Goal: Find contact information: Find contact information

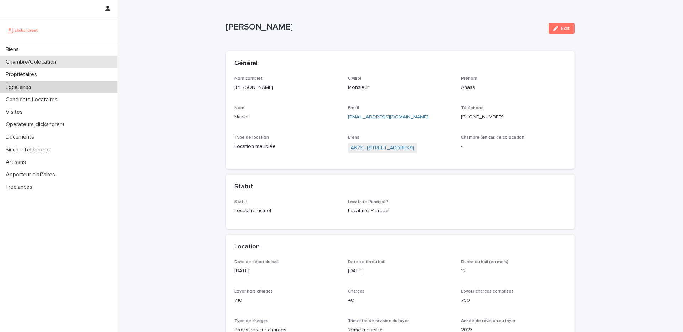
click at [42, 56] on div "Chambre/Colocation" at bounding box center [58, 62] width 117 height 12
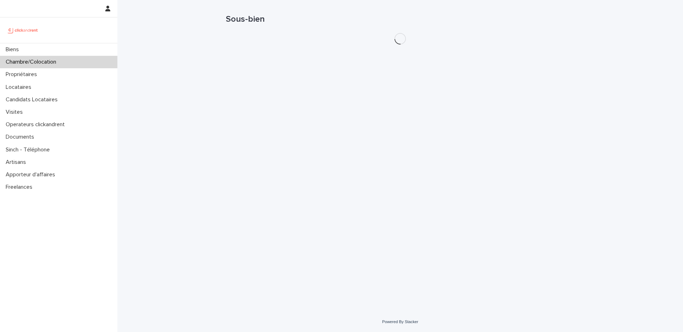
click at [42, 56] on div "Chambre/Colocation" at bounding box center [58, 62] width 117 height 12
click at [46, 48] on div "Biens" at bounding box center [58, 49] width 117 height 12
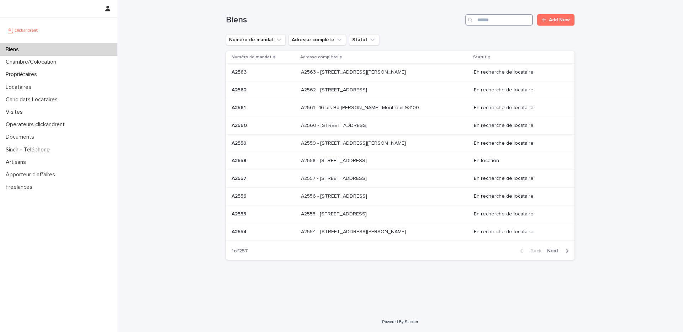
click at [510, 25] on input "Search" at bounding box center [499, 19] width 68 height 11
paste input "*****"
type input "*****"
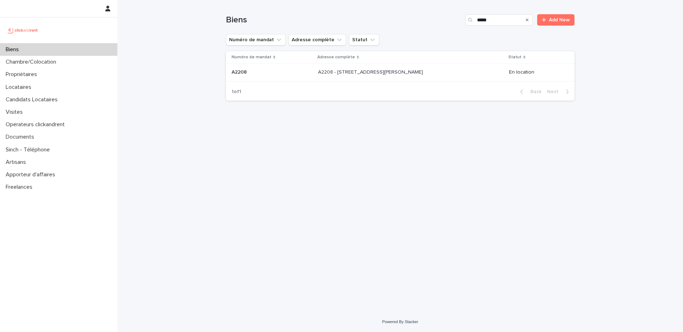
click at [365, 71] on p "A2208 - [STREET_ADDRESS][PERSON_NAME]" at bounding box center [371, 71] width 106 height 7
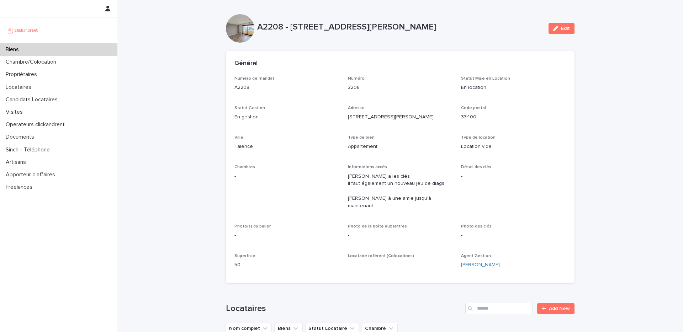
drag, startPoint x: 447, startPoint y: 30, endPoint x: 292, endPoint y: 27, distance: 154.7
click at [292, 27] on p "A2208 - [STREET_ADDRESS][PERSON_NAME]" at bounding box center [400, 27] width 286 height 10
copy p "48 rue Camille Pelletan, Talence 33400"
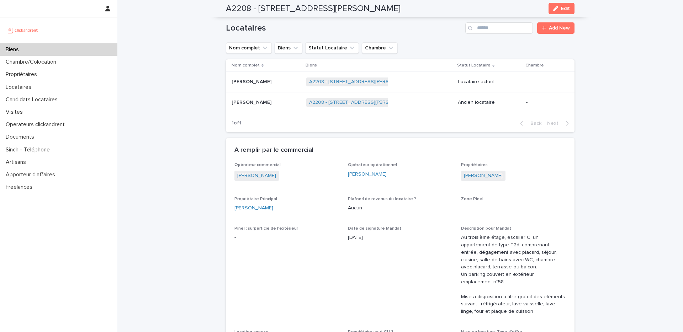
scroll to position [281, 0]
drag, startPoint x: 273, startPoint y: 200, endPoint x: 228, endPoint y: 198, distance: 45.2
copy link "Gaëlle Labrunie"
drag, startPoint x: 273, startPoint y: 201, endPoint x: 232, endPoint y: 197, distance: 41.4
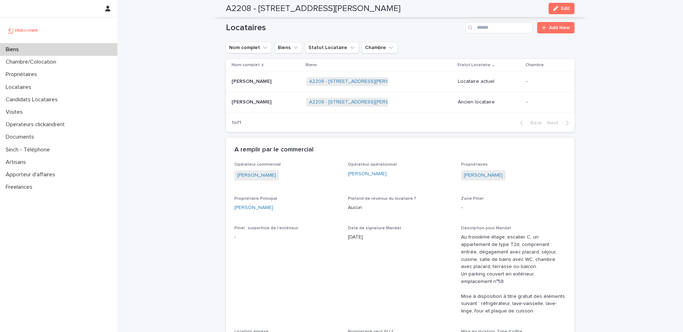
copy link "Gaëlle Labrunie"
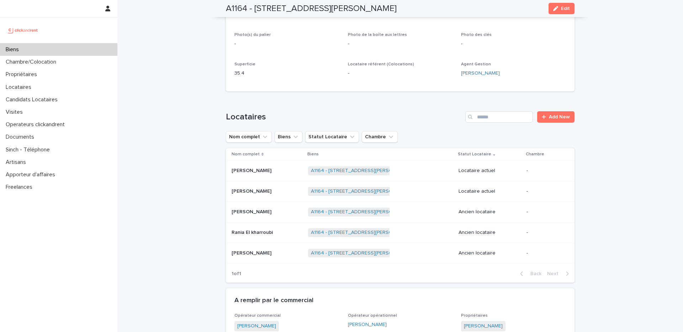
scroll to position [223, 0]
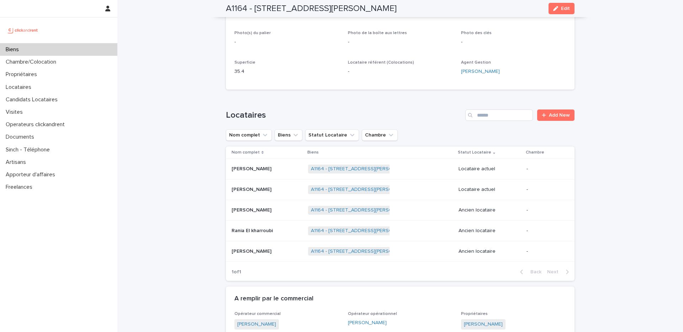
click at [276, 190] on p at bounding box center [267, 190] width 71 height 6
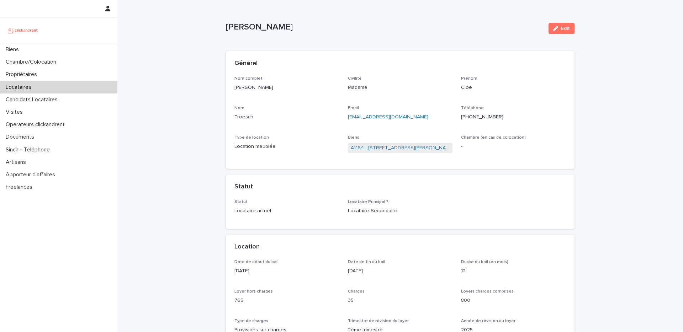
click at [484, 115] on p "+33782784704" at bounding box center [513, 116] width 105 height 7
copy p "33782784704"
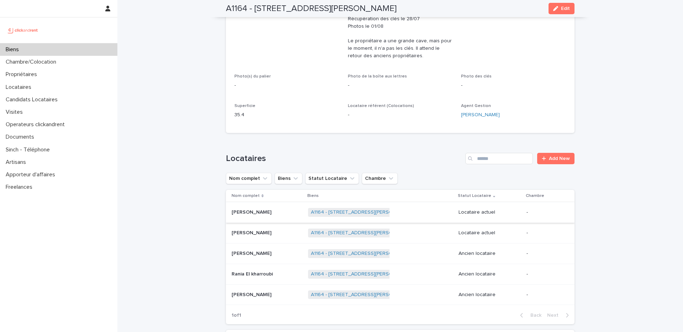
scroll to position [182, 0]
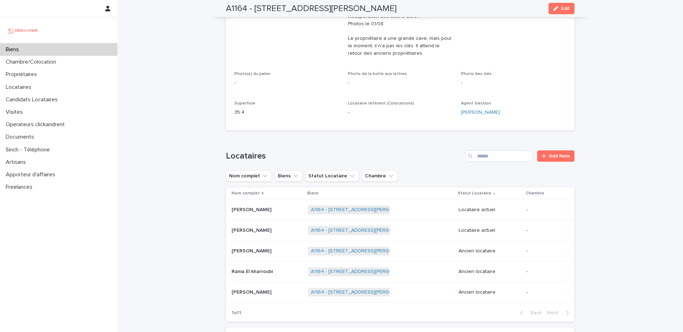
click at [274, 208] on p at bounding box center [267, 210] width 71 height 6
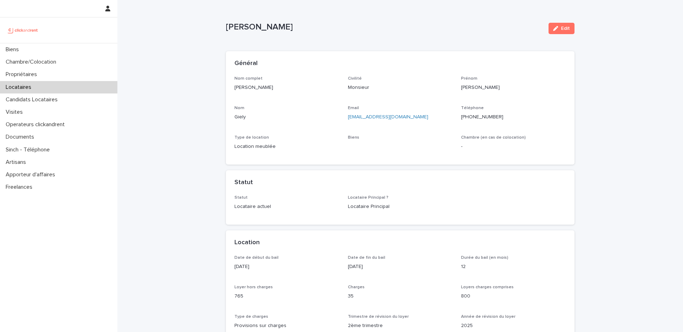
click at [479, 116] on p "+33617763896" at bounding box center [513, 116] width 105 height 7
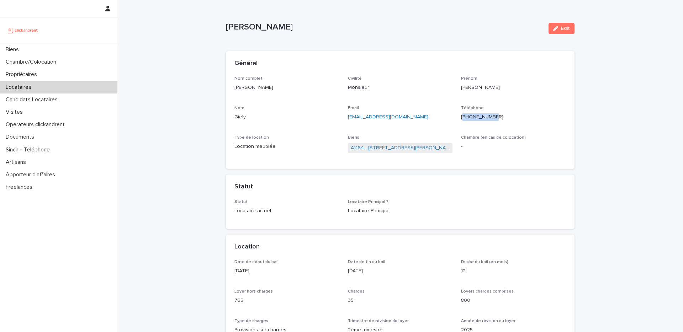
copy p "33617763896"
drag, startPoint x: 265, startPoint y: 87, endPoint x: 227, endPoint y: 87, distance: 37.3
click at [227, 87] on div "Nom complet Vincent Giely Civilité Monsieur Prénom Vincent Nom Giely Email vinc…" at bounding box center [400, 122] width 349 height 93
copy p "Vincent Giely"
drag, startPoint x: 494, startPoint y: 116, endPoint x: 469, endPoint y: 117, distance: 25.0
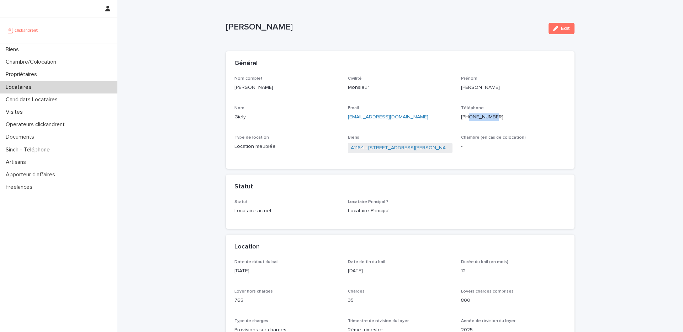
click at [469, 117] on p "+33617763896" at bounding box center [513, 116] width 105 height 7
copy p "617763896"
drag, startPoint x: 413, startPoint y: 117, endPoint x: 348, endPoint y: 115, distance: 64.8
click at [348, 115] on p "vincent.giely84@gmail.com" at bounding box center [400, 116] width 105 height 7
copy link "vincent.giely84@gmail.com"
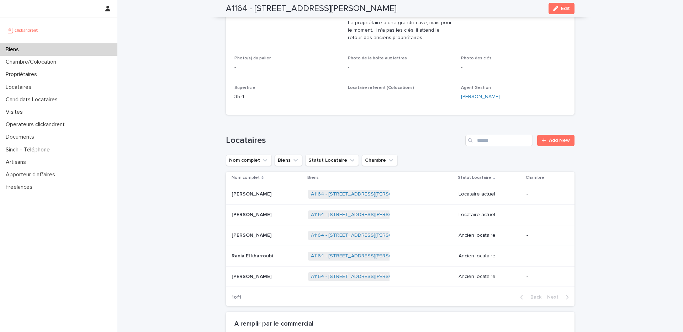
scroll to position [202, 0]
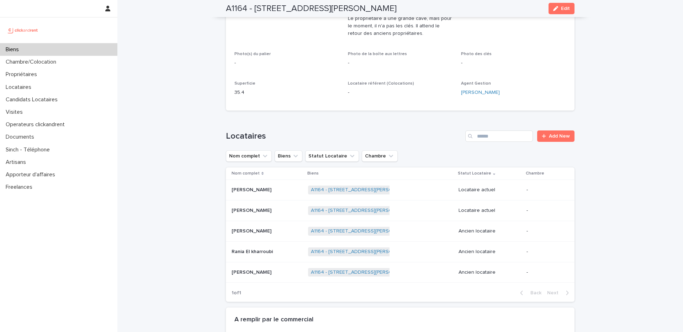
click at [271, 211] on p at bounding box center [267, 211] width 71 height 6
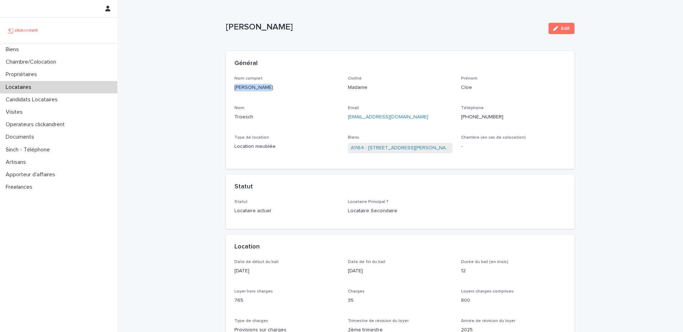
drag, startPoint x: 267, startPoint y: 87, endPoint x: 220, endPoint y: 84, distance: 46.7
copy p "Cloe Troesch"
click at [489, 116] on p "+33782784704" at bounding box center [513, 116] width 105 height 7
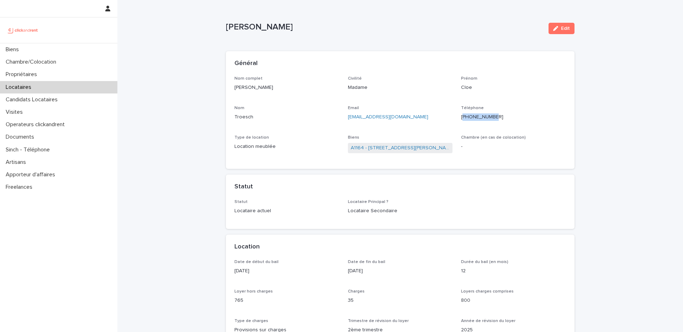
copy p "33782784704"
click at [401, 117] on p "troeschcloe@gmail.com" at bounding box center [400, 116] width 105 height 7
drag, startPoint x: 401, startPoint y: 117, endPoint x: 346, endPoint y: 117, distance: 55.1
click at [346, 117] on div "Nom complet Cloe Troesch Civilité Madame Prénom Cloe Nom Troesch Email troeschc…" at bounding box center [399, 118] width 331 height 85
copy link "troeschcloe@gmail.com"
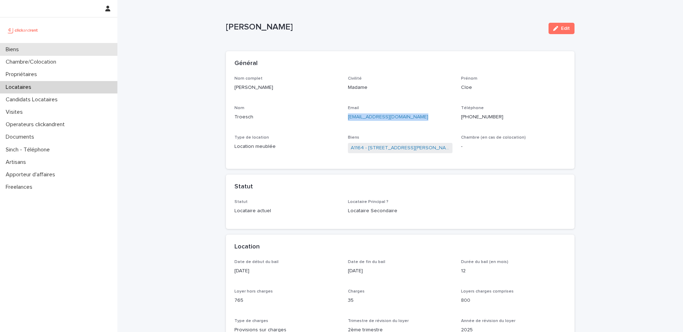
click at [59, 49] on div "Biens" at bounding box center [58, 49] width 117 height 12
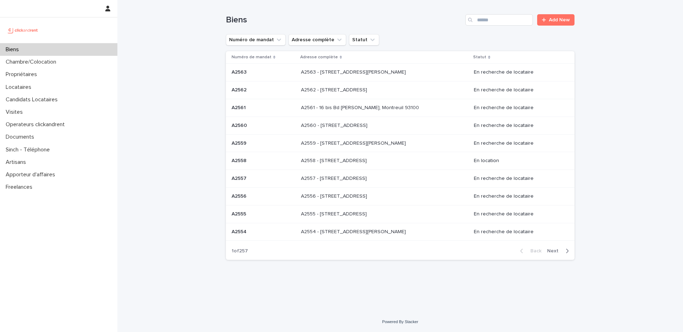
click at [59, 48] on div "Biens" at bounding box center [58, 49] width 117 height 12
click at [60, 51] on div "Biens" at bounding box center [58, 49] width 117 height 12
click at [71, 50] on div "Biens" at bounding box center [58, 49] width 117 height 12
click at [487, 28] on div "Biens Add New" at bounding box center [400, 17] width 349 height 34
click at [489, 20] on input "Search" at bounding box center [499, 19] width 68 height 11
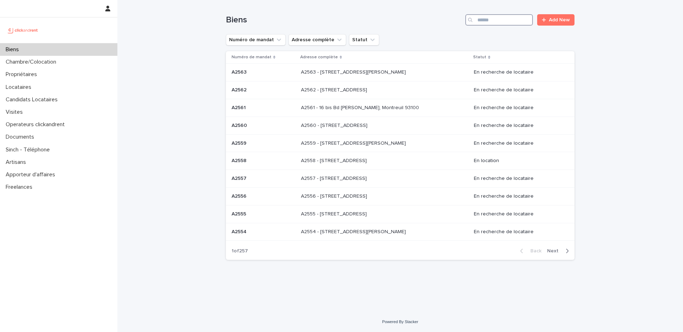
paste input "**********"
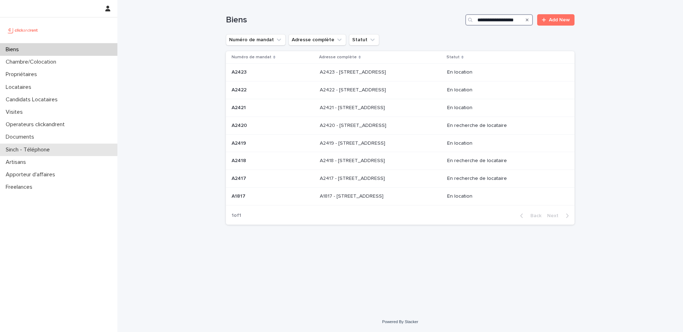
type input "**********"
click at [343, 71] on p "A2423 - 64 boulevard Pasteur, Amiens 80000" at bounding box center [354, 71] width 68 height 7
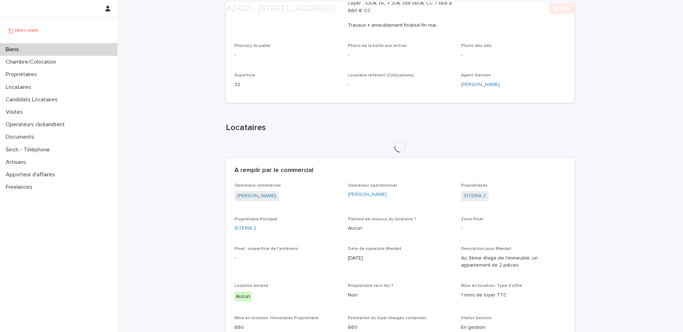
scroll to position [206, 0]
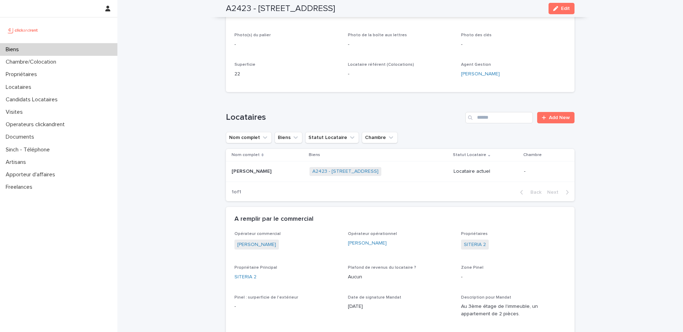
click at [261, 176] on div "Alicia Ali-souley Alicia Ali-souley" at bounding box center [268, 172] width 72 height 12
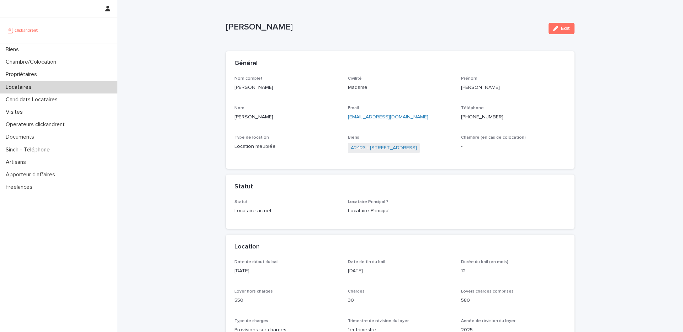
drag, startPoint x: 273, startPoint y: 90, endPoint x: 227, endPoint y: 89, distance: 46.2
click at [227, 89] on div "Nom complet Alicia Ali-souley Civilité Madame Prénom Alicia Nom Ali-souley Emai…" at bounding box center [400, 122] width 349 height 93
copy p "Alicia Ali-souley"
drag, startPoint x: 495, startPoint y: 118, endPoint x: 468, endPoint y: 119, distance: 27.4
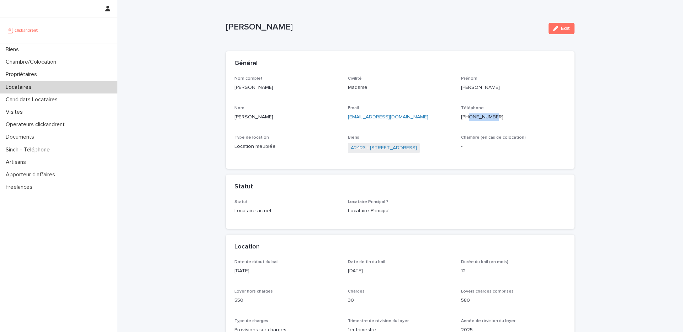
click at [468, 119] on p "+33634613660" at bounding box center [513, 116] width 105 height 7
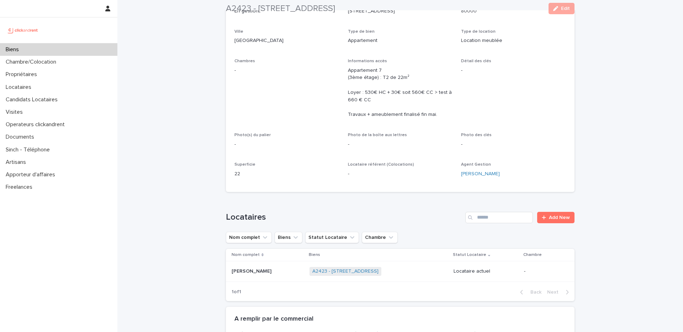
scroll to position [110, 0]
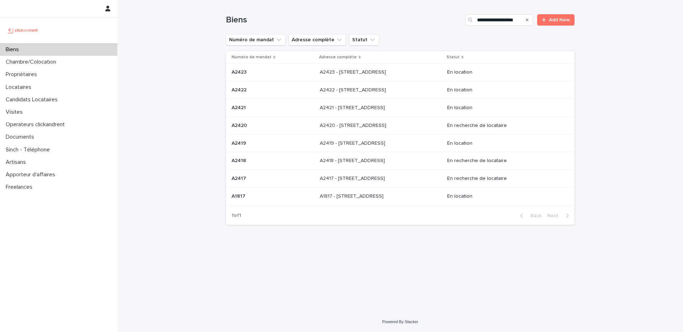
click at [371, 90] on p "A2422 - 64 boulevard Pasteur, Amiens 80000" at bounding box center [354, 89] width 68 height 7
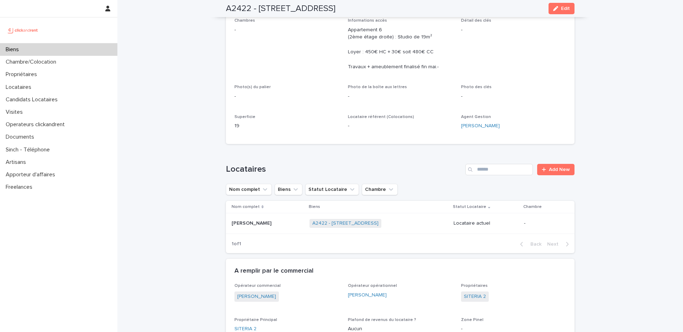
scroll to position [148, 0]
click at [273, 224] on p at bounding box center [268, 222] width 72 height 6
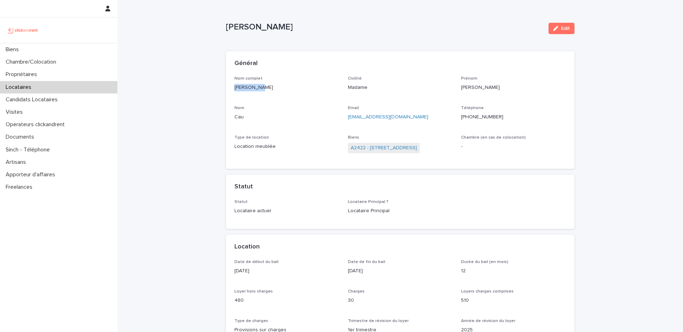
drag, startPoint x: 262, startPoint y: 87, endPoint x: 230, endPoint y: 84, distance: 32.5
click at [230, 84] on div "Nom complet Marion Cau Civilité Madame Prénom Marion Nom Cau Email f.cau@orange…" at bounding box center [400, 122] width 349 height 93
click at [499, 116] on p "+33788699261" at bounding box center [513, 116] width 105 height 7
drag, startPoint x: 499, startPoint y: 116, endPoint x: 467, endPoint y: 116, distance: 31.3
click at [467, 116] on p "+33788699261" at bounding box center [513, 116] width 105 height 7
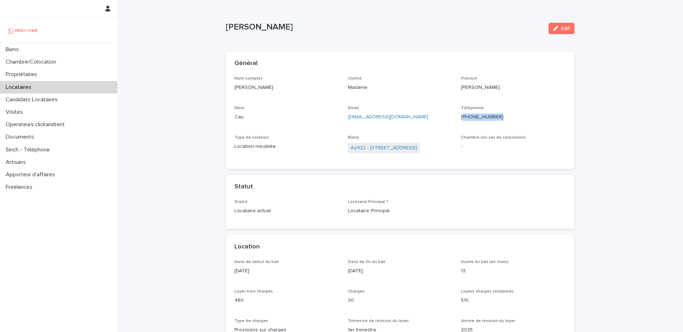
click at [467, 116] on p "+33788699261" at bounding box center [513, 116] width 105 height 7
drag, startPoint x: 494, startPoint y: 117, endPoint x: 468, endPoint y: 118, distance: 26.0
click at [468, 118] on p "+33788699261" at bounding box center [513, 116] width 105 height 7
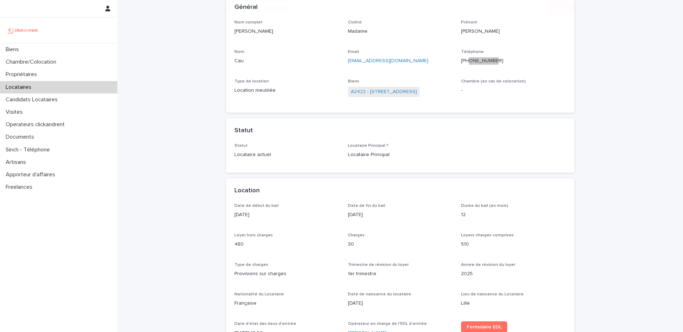
scroll to position [113, 0]
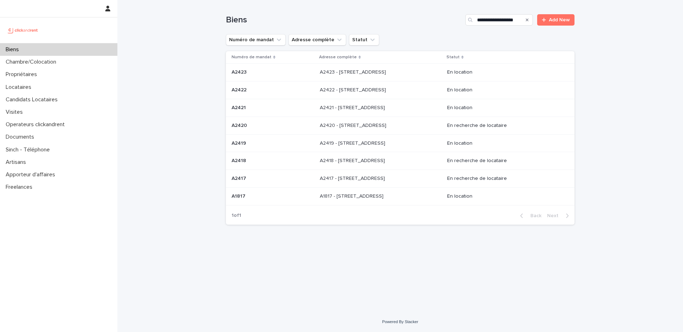
click at [360, 109] on p "A2421 - 64 boulevard Pasteur, Amiens 80000" at bounding box center [353, 106] width 67 height 7
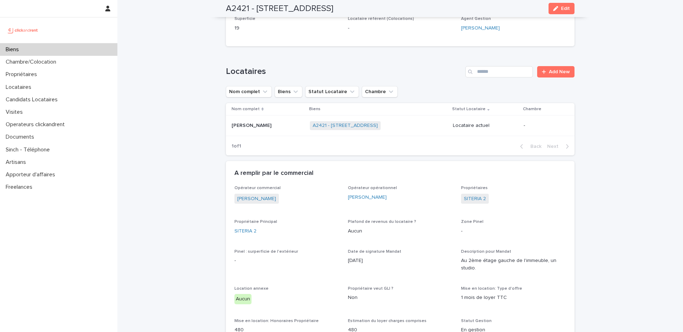
scroll to position [252, 0]
click at [274, 122] on p at bounding box center [268, 125] width 73 height 6
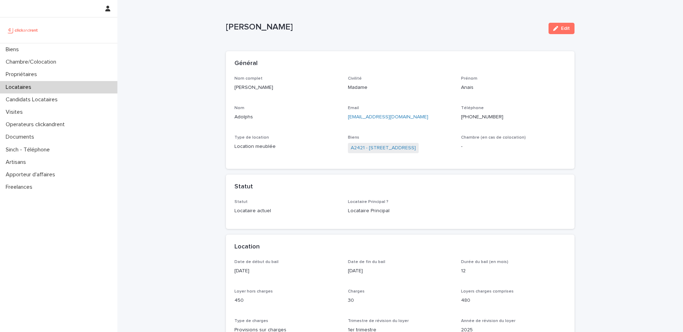
click at [265, 86] on p "Anais Adolphs" at bounding box center [286, 87] width 105 height 7
drag, startPoint x: 265, startPoint y: 87, endPoint x: 201, endPoint y: 86, distance: 64.7
drag, startPoint x: 497, startPoint y: 115, endPoint x: 468, endPoint y: 117, distance: 29.2
click at [468, 117] on p "+33646626220" at bounding box center [513, 116] width 105 height 7
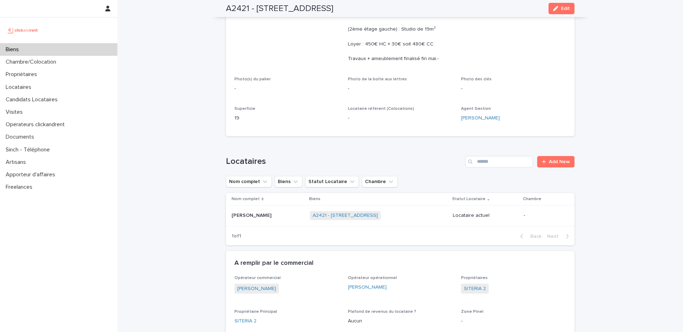
scroll to position [161, 0]
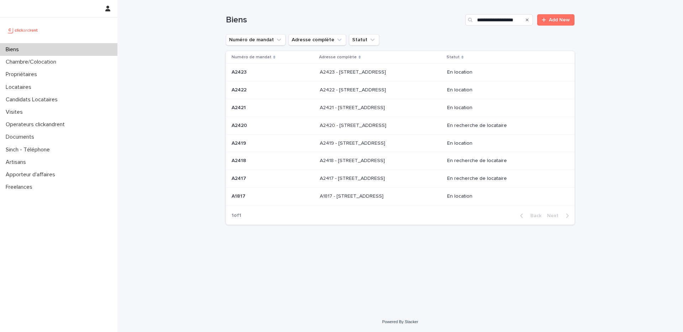
click at [276, 142] on p at bounding box center [273, 143] width 83 height 6
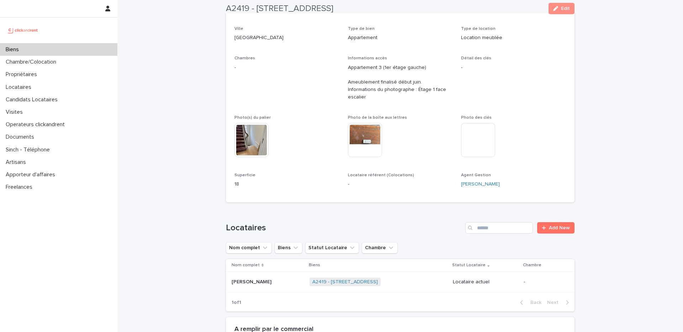
scroll to position [110, 0]
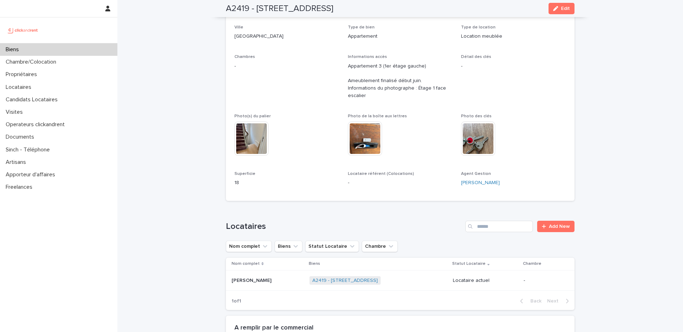
click at [258, 278] on p "Fatima Prophette" at bounding box center [252, 279] width 41 height 7
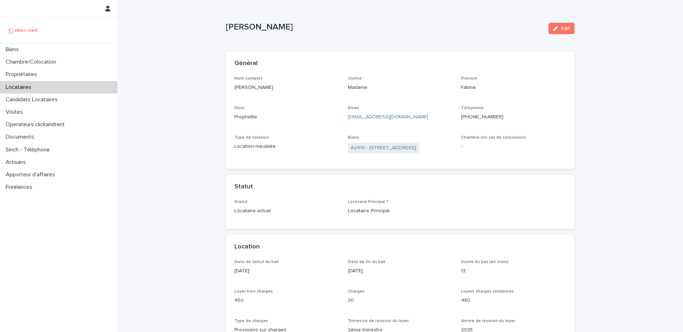
drag, startPoint x: 273, startPoint y: 88, endPoint x: 233, endPoint y: 84, distance: 40.3
click at [233, 84] on div "Nom complet Fatima Prophette Civilité Madame Prénom Fatima Nom Prophette Email …" at bounding box center [400, 122] width 349 height 93
drag, startPoint x: 495, startPoint y: 117, endPoint x: 468, endPoint y: 117, distance: 26.3
click at [468, 117] on p "+33744943517" at bounding box center [513, 116] width 105 height 7
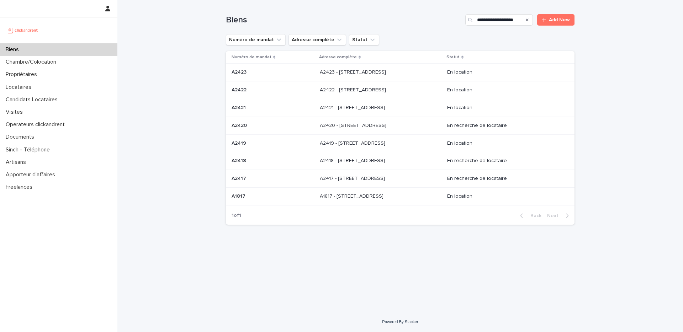
click at [291, 198] on p at bounding box center [273, 196] width 83 height 6
click at [354, 108] on p "A2421 - 64 boulevard Pasteur, Amiens 80000" at bounding box center [353, 106] width 67 height 7
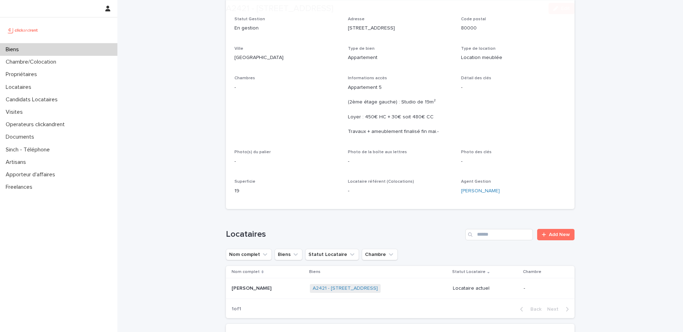
scroll to position [89, 0]
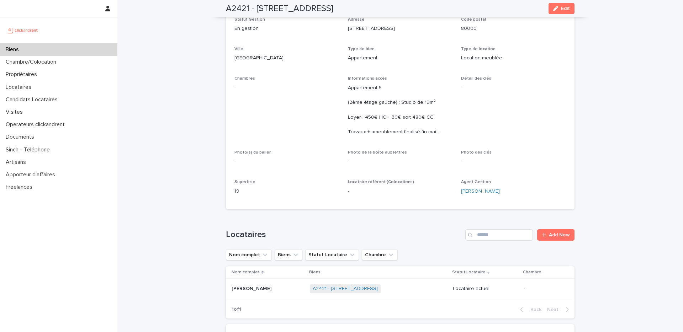
click at [264, 287] on p "Anais Adolphs" at bounding box center [252, 288] width 41 height 7
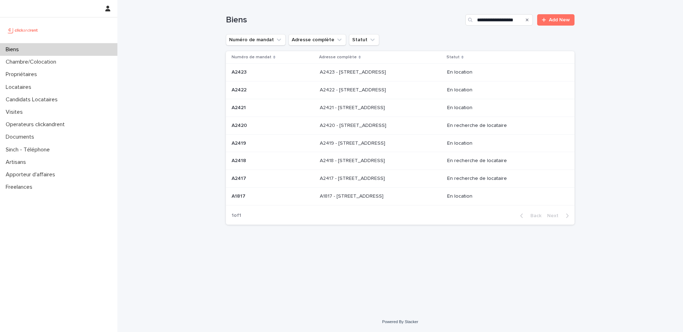
click at [320, 91] on p "A2422 - 64 boulevard Pasteur, Amiens 80000" at bounding box center [354, 89] width 68 height 7
click at [320, 72] on p "A2423 - 64 boulevard Pasteur, Amiens 80000" at bounding box center [354, 71] width 68 height 7
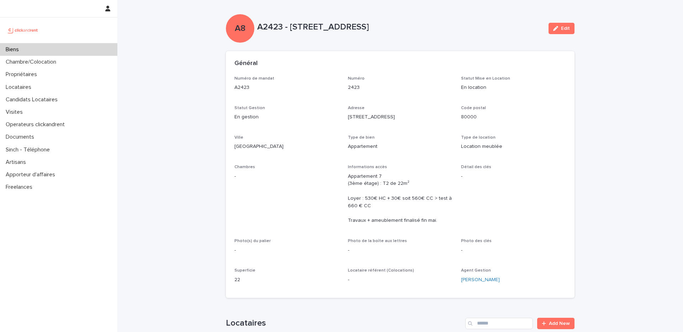
scroll to position [105, 0]
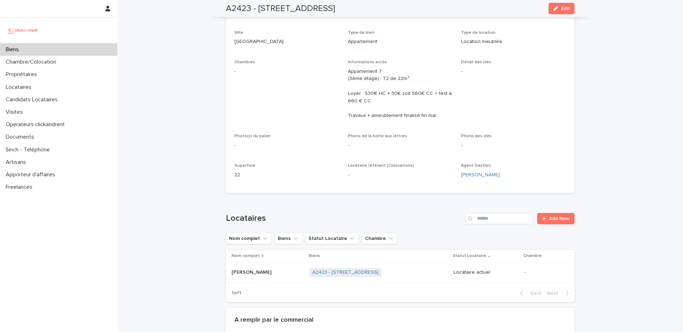
click at [265, 271] on p "Alicia Ali-souley" at bounding box center [252, 271] width 41 height 7
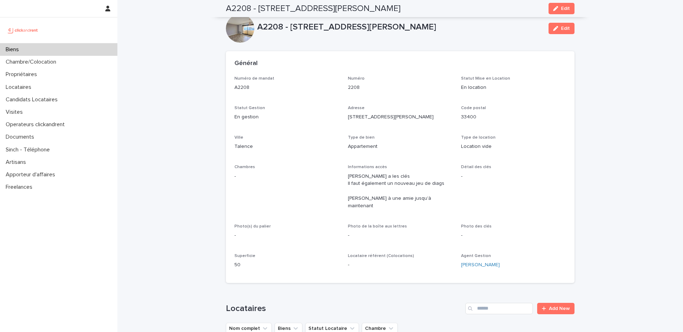
click at [43, 50] on div "Biens" at bounding box center [58, 49] width 117 height 12
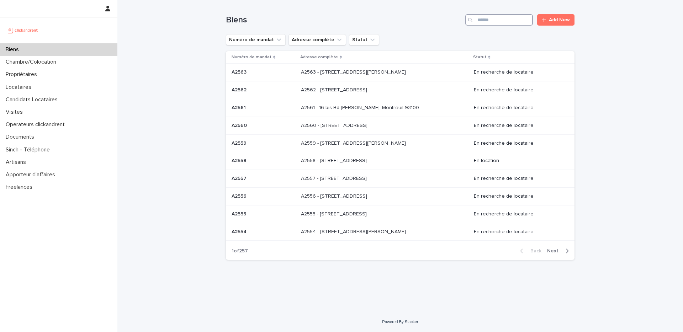
click at [494, 20] on input "Search" at bounding box center [499, 19] width 68 height 11
paste input "*****"
type input "*****"
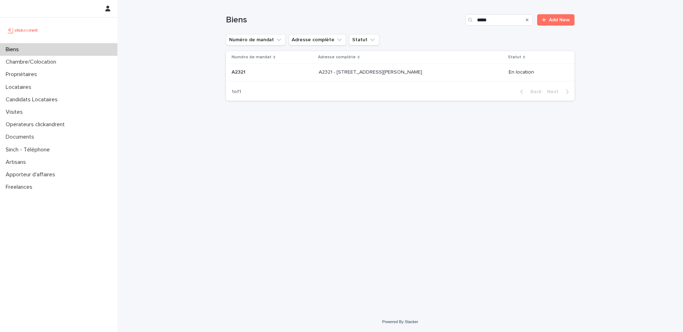
click at [331, 76] on div "A2321 - 3 rue du Général Leclerc, Amiens 80000 A2321 - 3 rue du Général Leclerc…" at bounding box center [411, 73] width 184 height 12
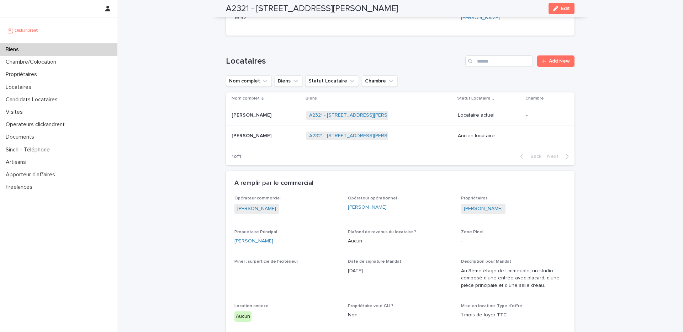
scroll to position [269, 0]
click at [272, 118] on div "Tessa Abdellatif Tessa Abdellatif" at bounding box center [266, 115] width 69 height 12
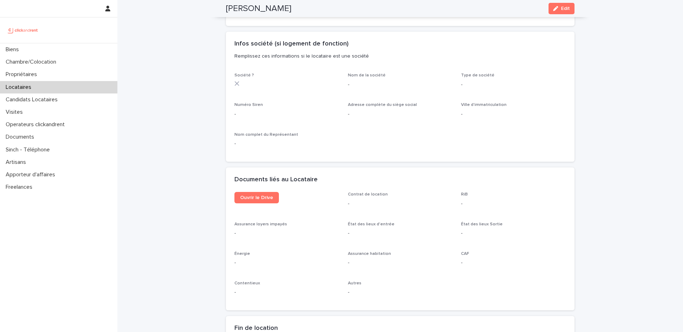
scroll to position [620, 0]
click at [259, 201] on link "Ouvrir le Drive" at bounding box center [256, 196] width 44 height 11
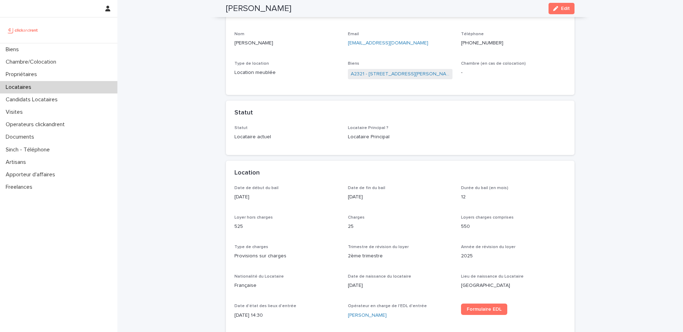
scroll to position [0, 0]
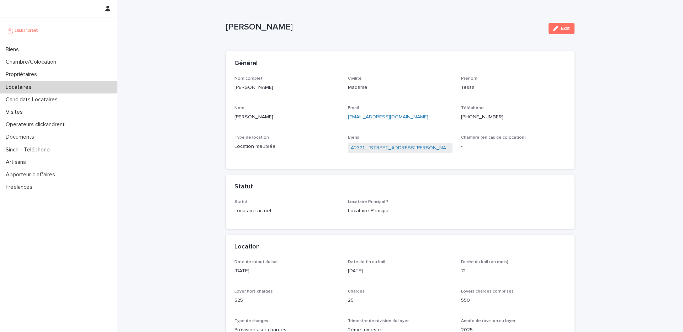
click at [366, 150] on link "A2321 - [STREET_ADDRESS][PERSON_NAME]" at bounding box center [400, 147] width 99 height 7
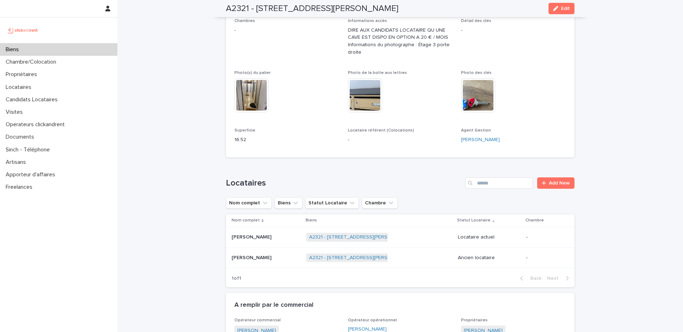
scroll to position [209, 0]
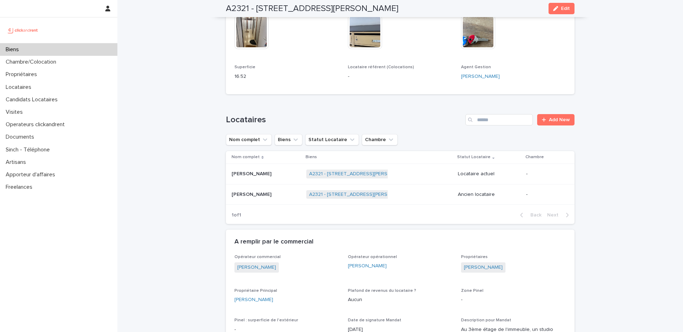
click at [252, 177] on p "[PERSON_NAME]" at bounding box center [252, 173] width 41 height 7
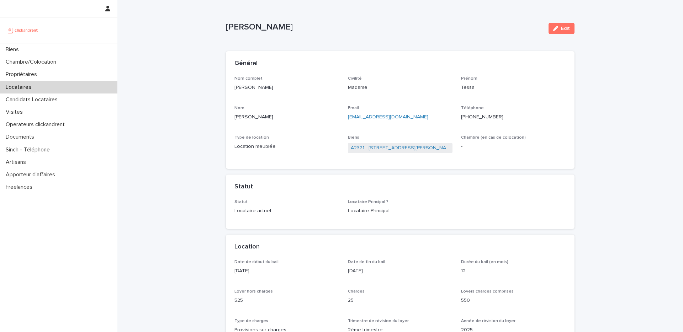
drag, startPoint x: 272, startPoint y: 89, endPoint x: 232, endPoint y: 89, distance: 40.9
click at [232, 89] on div "Nom complet Tessa Abdellatif Civilité Madame Prénom Tessa Nom Abdellatif Email …" at bounding box center [400, 122] width 349 height 93
copy p "[PERSON_NAME]"
click at [494, 118] on p "[PHONE_NUMBER]" at bounding box center [513, 116] width 105 height 7
drag, startPoint x: 493, startPoint y: 117, endPoint x: 468, endPoint y: 116, distance: 24.9
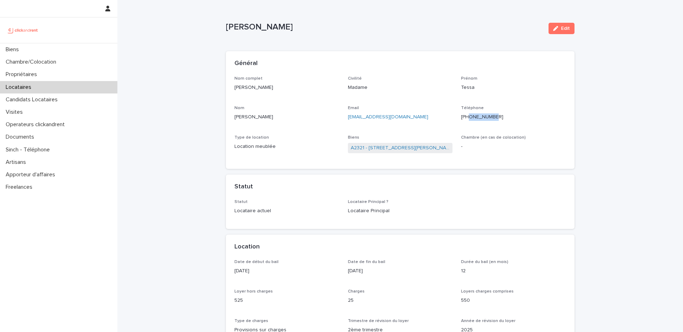
click at [468, 116] on p "[PHONE_NUMBER]" at bounding box center [513, 116] width 105 height 7
copy p "768741540"
drag, startPoint x: 417, startPoint y: 116, endPoint x: 344, endPoint y: 119, distance: 73.3
click at [344, 119] on div "Nom complet Tessa Abdellatif Civilité Madame Prénom Tessa Nom Abdellatif Email …" at bounding box center [399, 118] width 331 height 85
copy link "[EMAIL_ADDRESS][DOMAIN_NAME]"
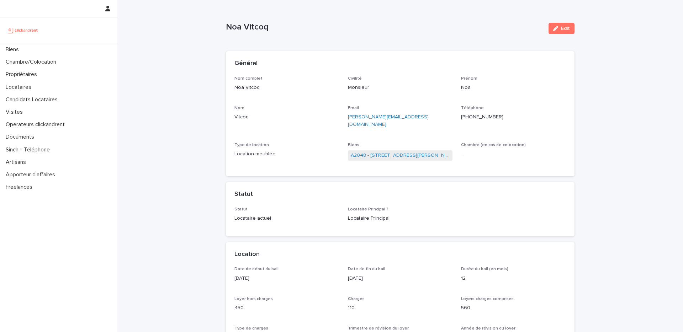
click at [43, 52] on div "Biens" at bounding box center [58, 49] width 117 height 12
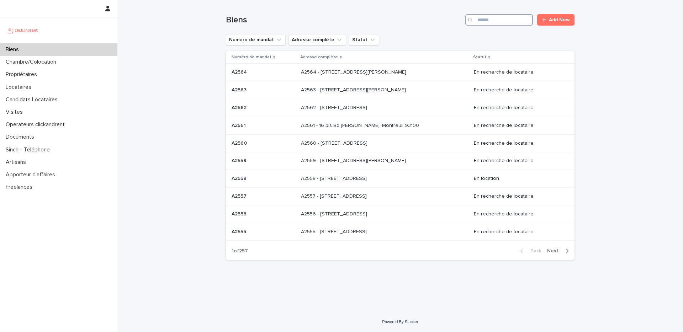
click at [499, 20] on input "Search" at bounding box center [499, 19] width 68 height 11
paste input "*****"
type input "*****"
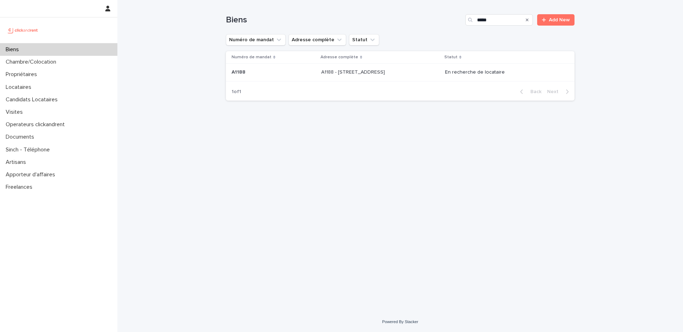
click at [435, 78] on div "A1188 - 696 Chemin De La Barre, Toulon 83100 A1188 - 696 Chemin De La Barre, To…" at bounding box center [380, 73] width 118 height 12
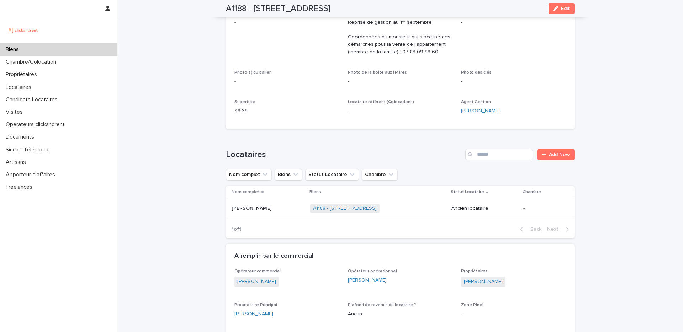
scroll to position [161, 0]
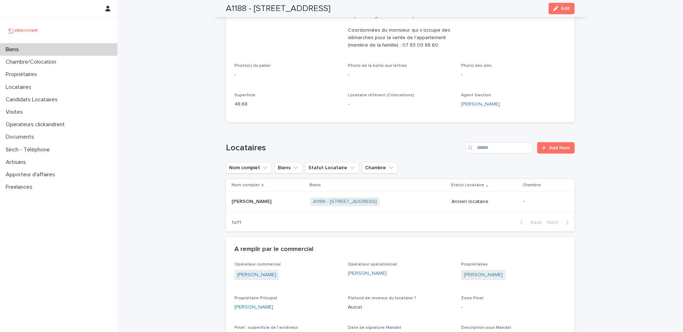
click at [269, 201] on p at bounding box center [268, 202] width 73 height 6
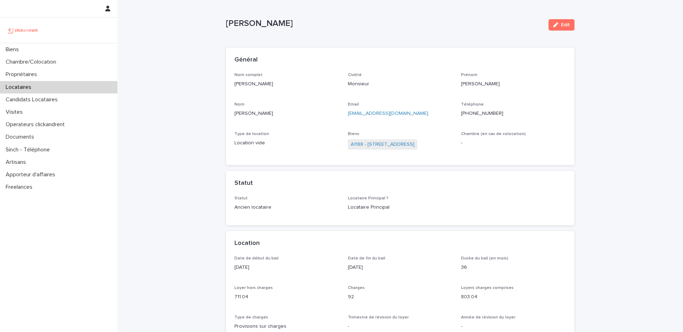
scroll to position [4, 0]
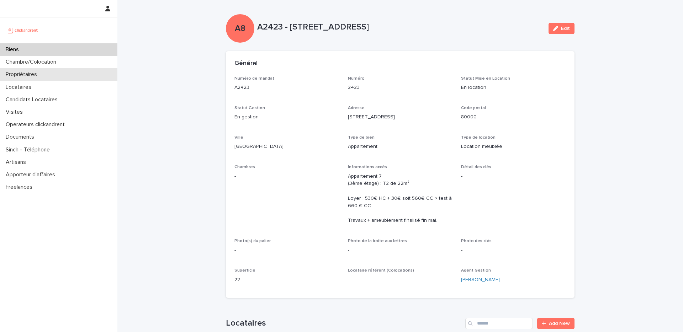
click at [71, 71] on div "Propriétaires" at bounding box center [58, 74] width 117 height 12
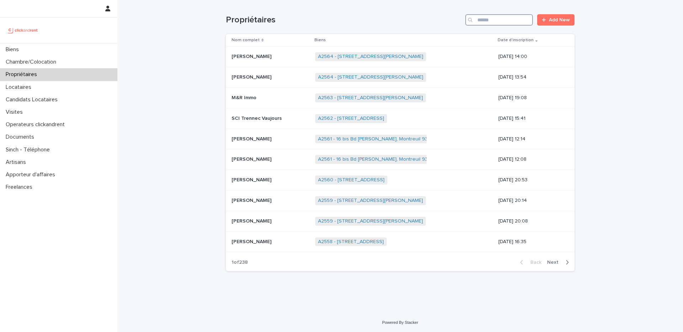
click at [503, 18] on input "Search" at bounding box center [499, 19] width 68 height 11
paste input "******"
type input "******"
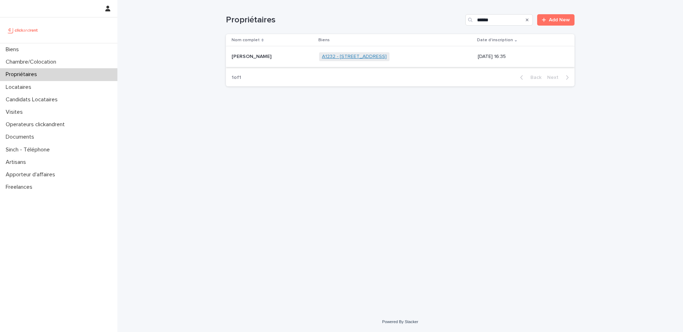
click at [345, 55] on link "A1232 - 5 rue de l'Europe, Lille 59000" at bounding box center [354, 57] width 65 height 6
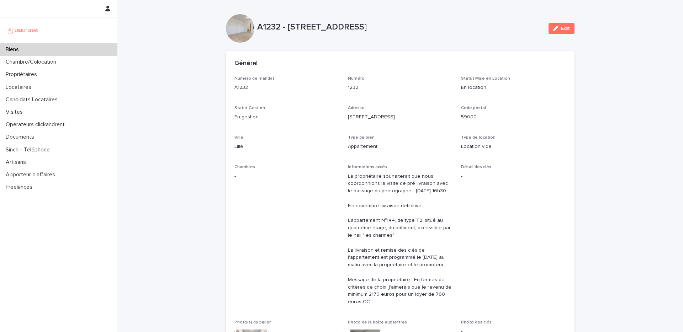
click at [244, 89] on p "A1232" at bounding box center [286, 87] width 105 height 7
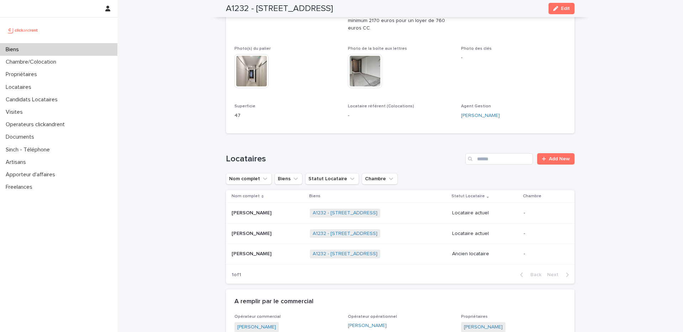
scroll to position [275, 0]
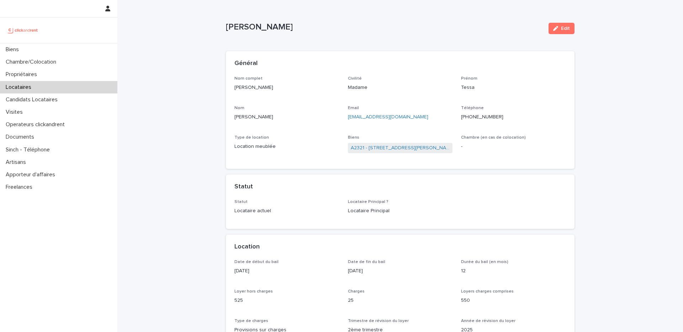
click at [44, 83] on div "Locataires" at bounding box center [58, 87] width 117 height 12
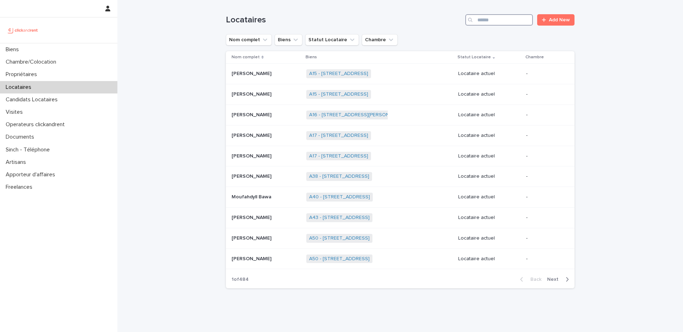
click at [503, 21] on input "Search" at bounding box center [499, 19] width 68 height 11
paste input "*****"
type input "*****"
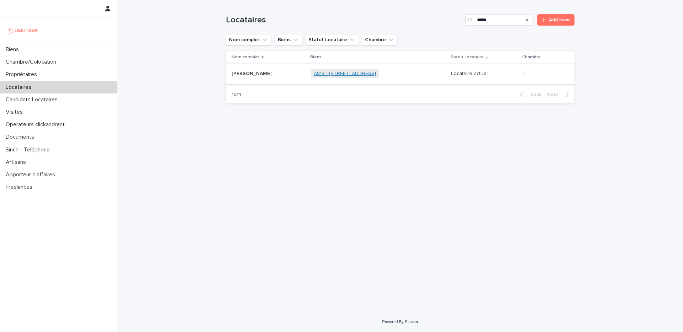
click at [324, 74] on link "A819 - [STREET_ADDRESS]" at bounding box center [345, 74] width 62 height 6
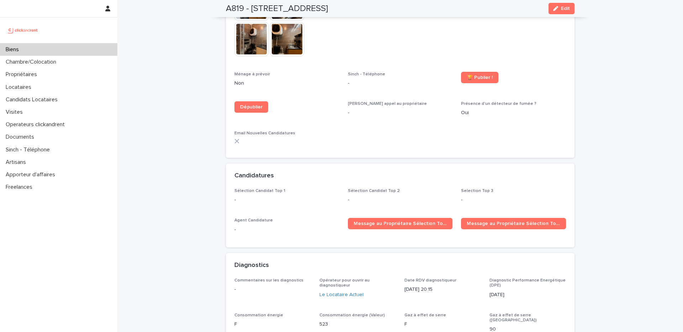
scroll to position [1968, 0]
